Goal: Communication & Community: Connect with others

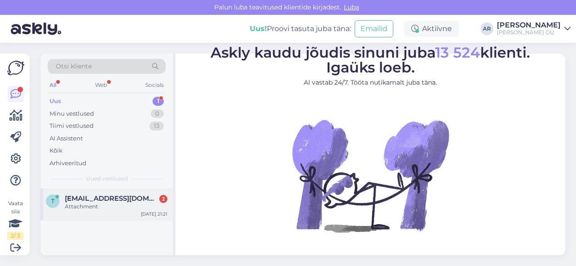
click at [118, 203] on div "Attachment" at bounding box center [116, 206] width 103 height 8
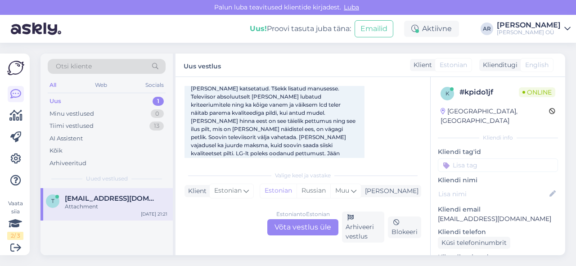
scroll to position [72, 0]
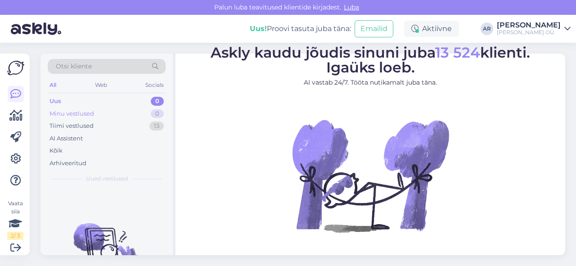
click at [116, 110] on div "Minu vestlused 0" at bounding box center [107, 113] width 118 height 13
click at [126, 100] on div "Uus 0" at bounding box center [107, 101] width 118 height 13
